Goal: Find specific page/section: Find specific page/section

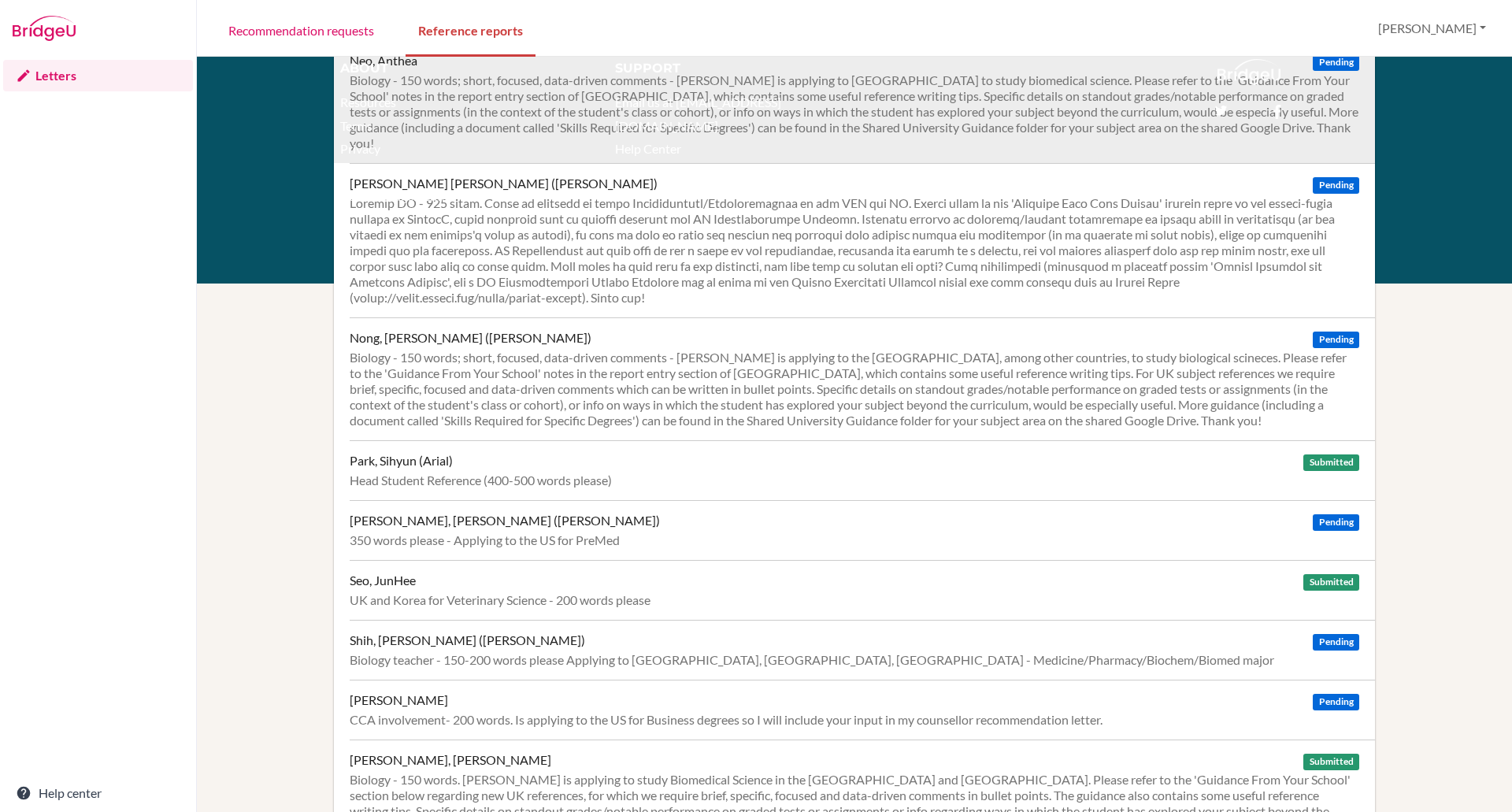
scroll to position [1140, 0]
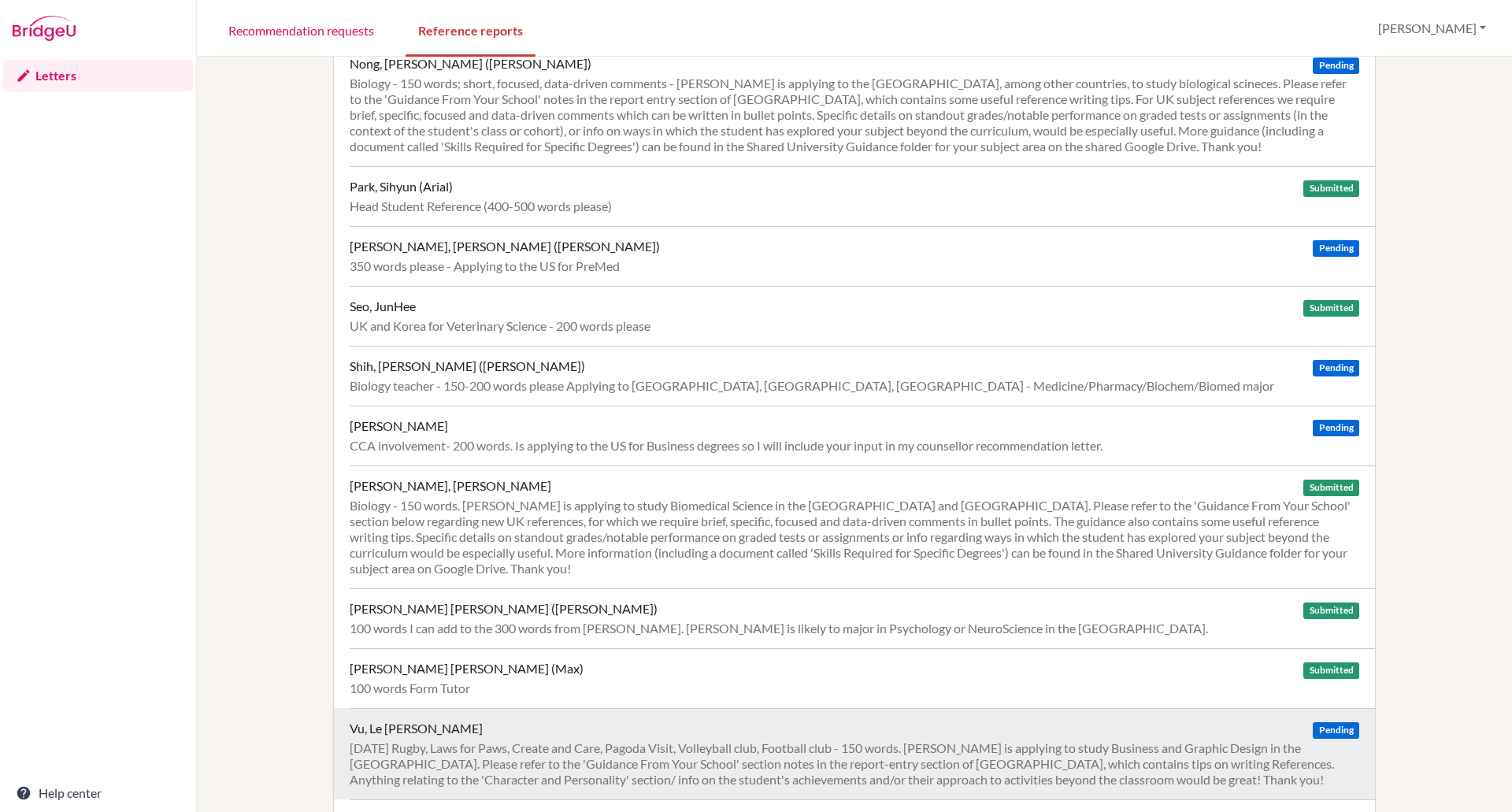
click at [572, 741] on div "[DATE] Rugby, Laws for Paws, Create and Care, Pagoda Visit, Volleyball club, Fo…" at bounding box center [854, 764] width 1009 height 48
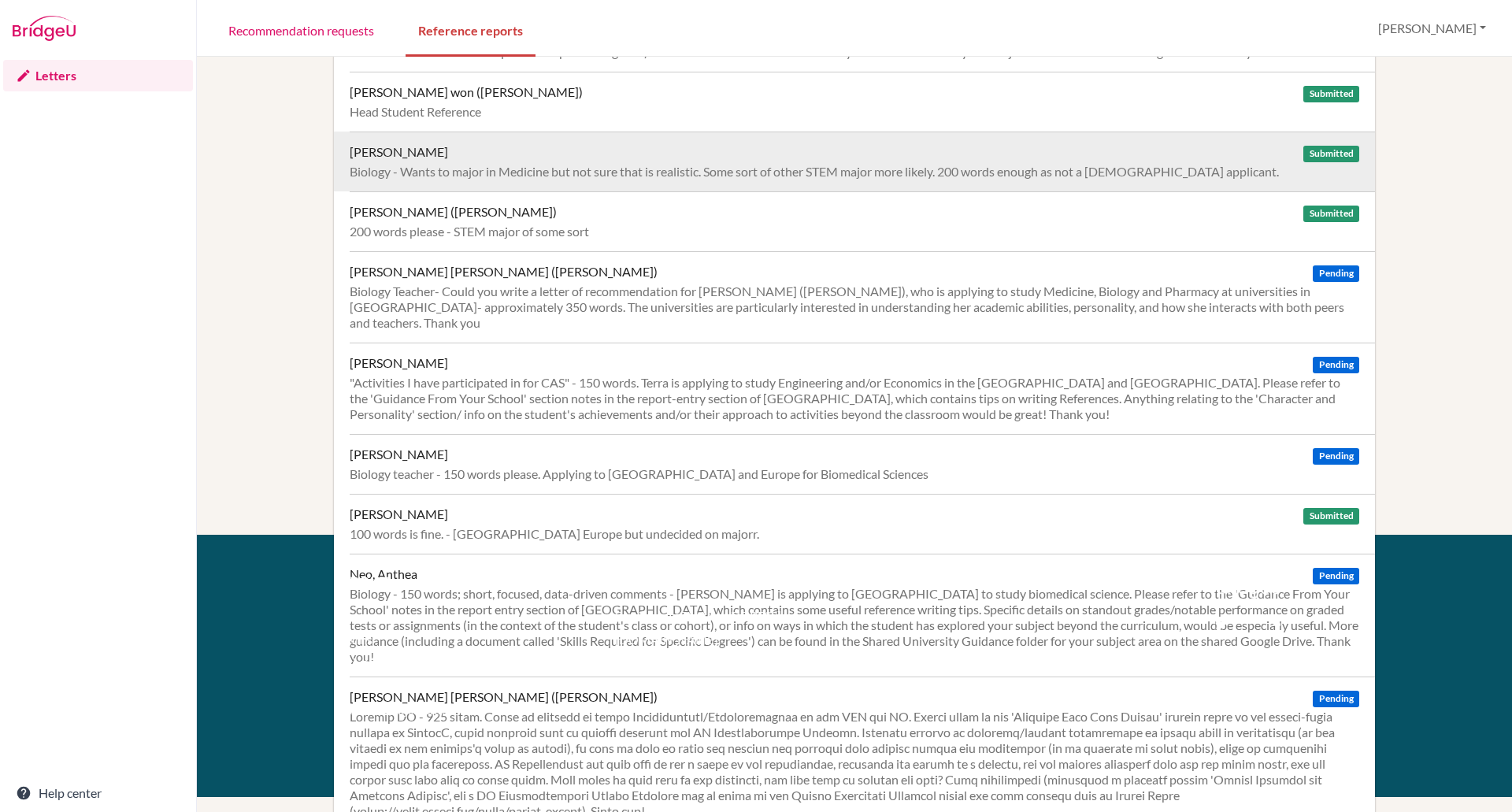
scroll to position [0, 0]
